Goal: Information Seeking & Learning: Learn about a topic

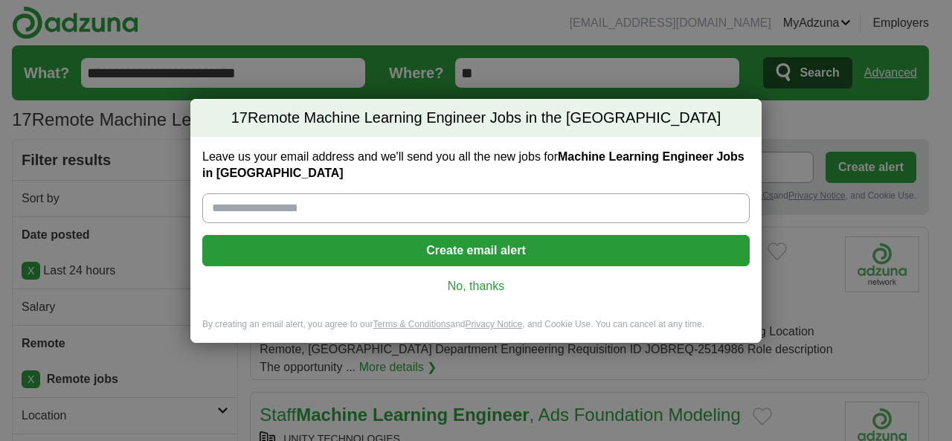
click at [489, 286] on link "No, thanks" at bounding box center [476, 286] width 524 height 16
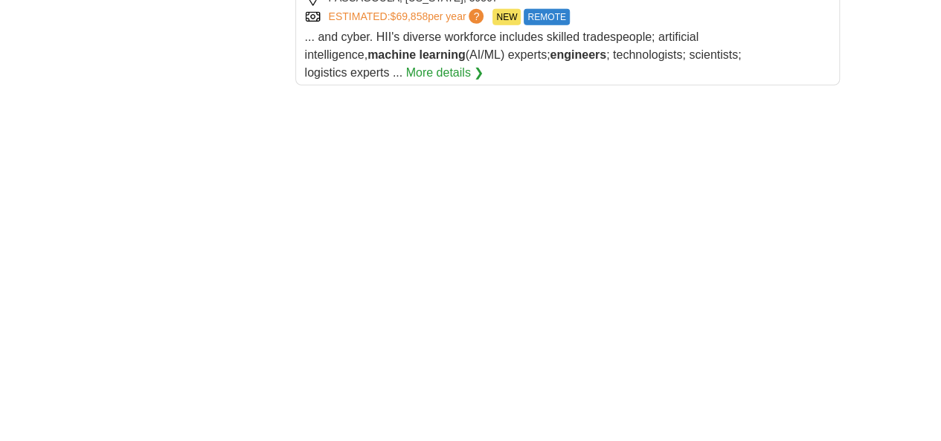
scroll to position [2380, 0]
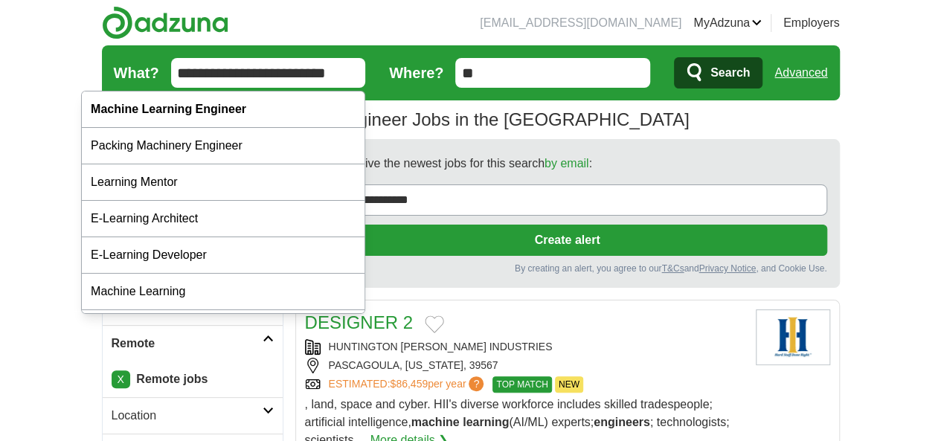
drag, startPoint x: 291, startPoint y: 74, endPoint x: 121, endPoint y: 71, distance: 170.4
click at [171, 78] on input "**********" at bounding box center [268, 73] width 195 height 30
